Goal: Information Seeking & Learning: Learn about a topic

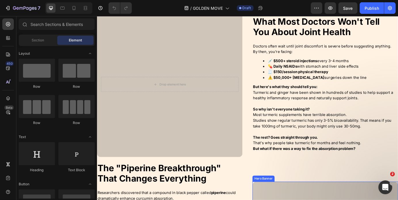
scroll to position [414, 0]
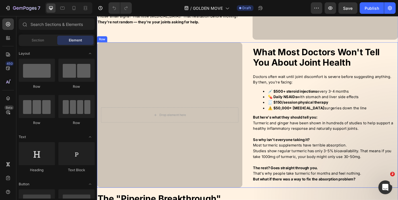
click at [268, 70] on div "What Most Doctors Won't Tell You About Joint Health Heading Image Heading Docto…" at bounding box center [269, 129] width 345 height 167
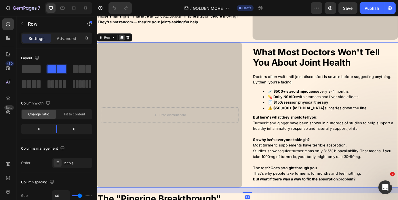
click at [124, 39] on icon at bounding box center [125, 41] width 3 height 4
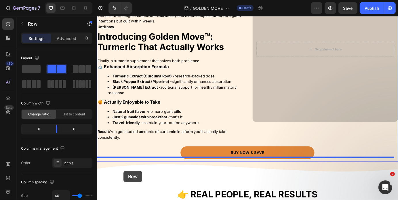
scroll to position [871, 0]
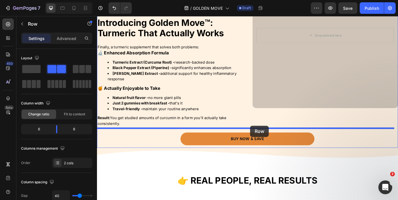
drag, startPoint x: 102, startPoint y: 33, endPoint x: 272, endPoint y: 142, distance: 202.3
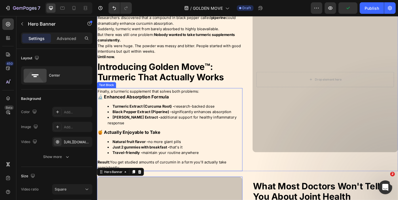
scroll to position [649, 0]
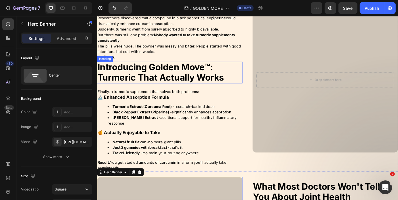
click at [149, 75] on strong "Introducing Golden Move™: Turmeric That Actually Works" at bounding box center [169, 80] width 145 height 24
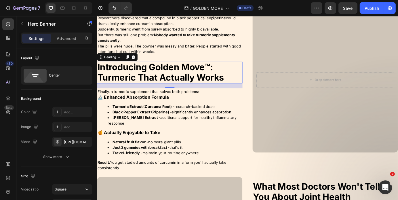
click at [149, 75] on strong "Introducing Golden Move™: Turmeric That Actually Works" at bounding box center [169, 80] width 145 height 24
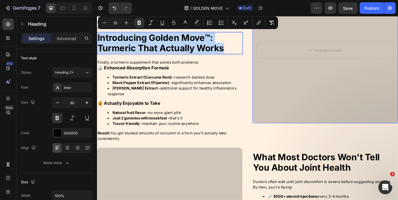
scroll to position [684, 0]
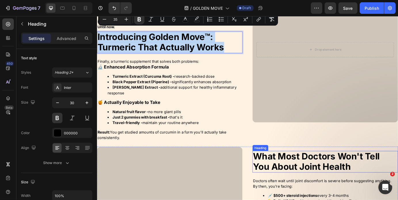
click at [335, 176] on strong "What Most Doctors Won't Tell You About Joint Health" at bounding box center [348, 183] width 145 height 24
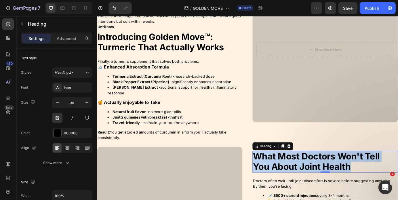
click at [335, 176] on strong "What Most Doctors Won't Tell You About Joint Health" at bounding box center [348, 183] width 145 height 24
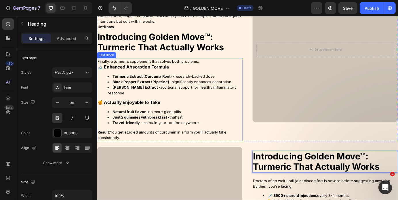
click at [131, 71] on strong "🔬 Enhanced Absorption Formula" at bounding box center [138, 74] width 82 height 6
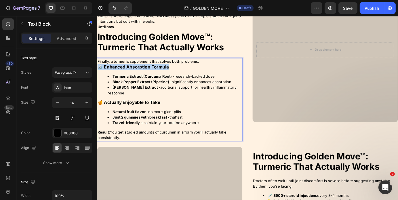
click at [131, 71] on strong "🔬 Enhanced Absorption Formula" at bounding box center [138, 74] width 82 height 6
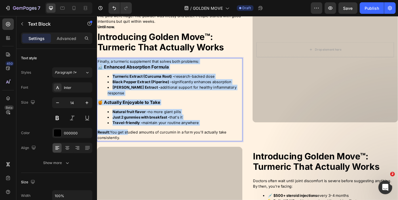
drag, startPoint x: 132, startPoint y: 147, endPoint x: 95, endPoint y: 62, distance: 92.8
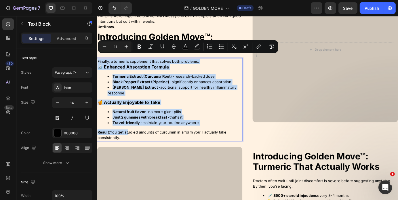
click at [132, 140] on div "Finally, a turmeric supplement that solves both problems: 🔬 Enhanced Absorption…" at bounding box center [180, 111] width 167 height 95
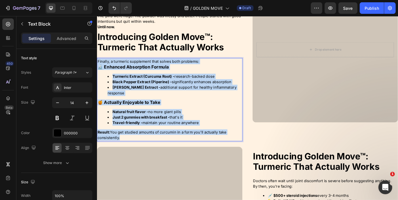
drag, startPoint x: 126, startPoint y: 150, endPoint x: 94, endPoint y: 65, distance: 90.5
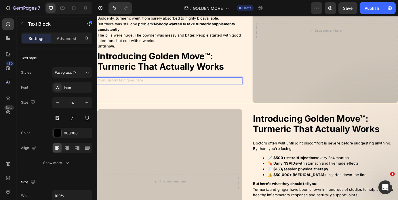
scroll to position [710, 0]
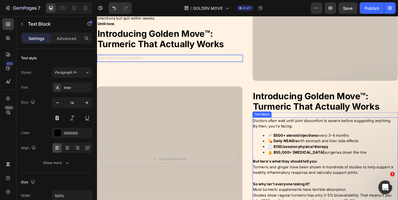
click at [315, 150] on strong "💉 $500+ steroid injections" at bounding box center [321, 152] width 56 height 5
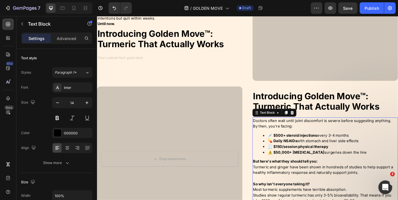
scroll to position [795, 0]
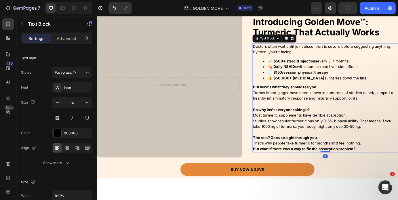
click at [343, 153] on strong "The rest? Goes straight through you." at bounding box center [313, 155] width 75 height 5
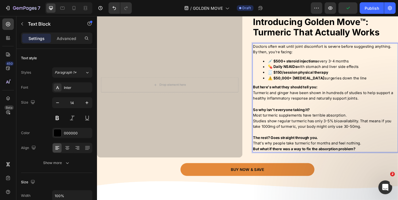
click at [396, 165] on p "But what if there was a way to fix the absorption problem?" at bounding box center [359, 168] width 166 height 6
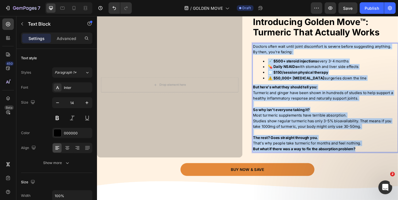
drag, startPoint x: 395, startPoint y: 160, endPoint x: 274, endPoint y: 43, distance: 168.7
click at [275, 47] on div "Doctors often wait until joint discomfort is severe before suggesting anything.…" at bounding box center [358, 109] width 167 height 125
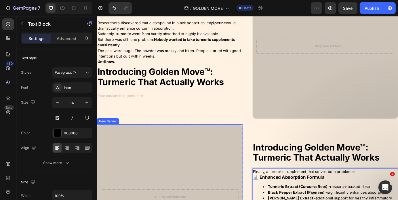
scroll to position [661, 0]
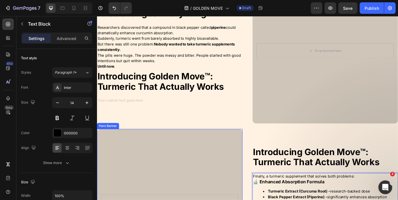
click at [215, 85] on strong "Introducing Golden Move™: Turmeric That Actually Works" at bounding box center [169, 91] width 145 height 24
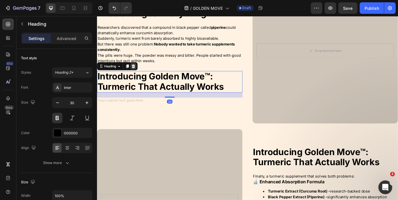
click at [138, 71] on icon at bounding box center [139, 73] width 4 height 4
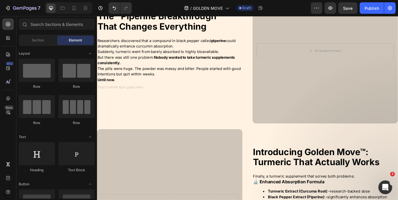
scroll to position [676, 0]
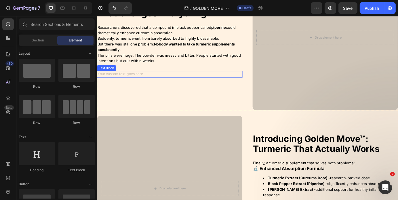
click at [140, 79] on div "Rich Text Editor. Editing area: main" at bounding box center [180, 82] width 167 height 7
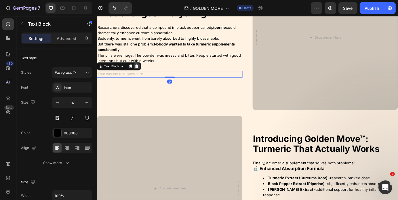
click at [143, 71] on icon at bounding box center [142, 73] width 4 height 4
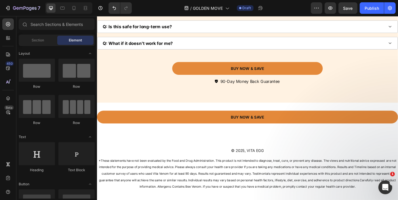
scroll to position [2292, 0]
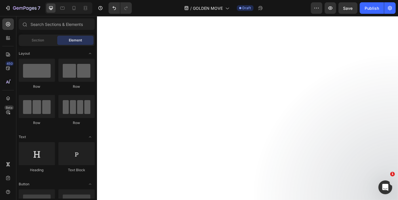
drag, startPoint x: 441, startPoint y: 213, endPoint x: 494, endPoint y: 27, distance: 193.6
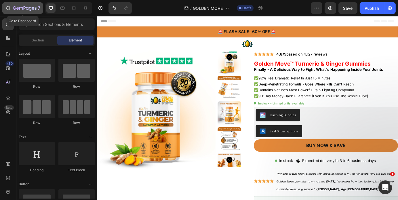
click at [6, 9] on icon "button" at bounding box center [8, 8] width 6 height 6
